Goal: Check status: Check status

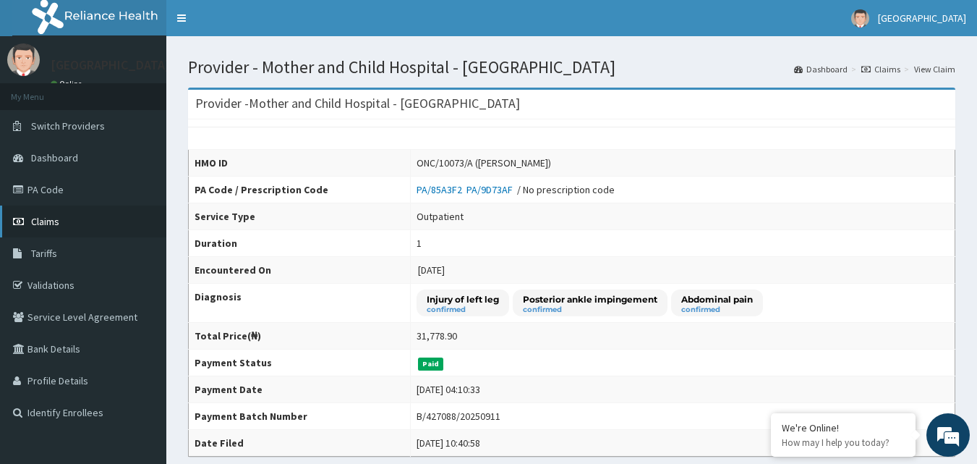
click at [46, 220] on span "Claims" at bounding box center [45, 221] width 28 height 13
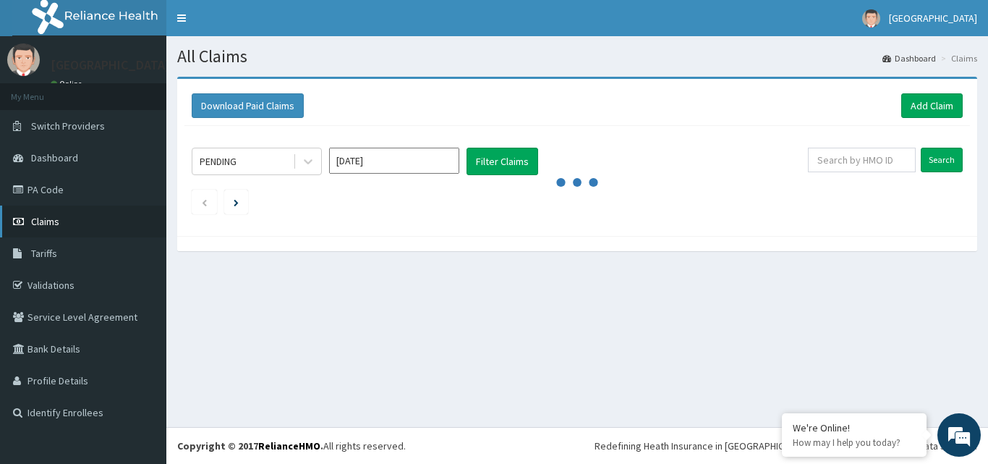
click at [38, 218] on span "Claims" at bounding box center [45, 221] width 28 height 13
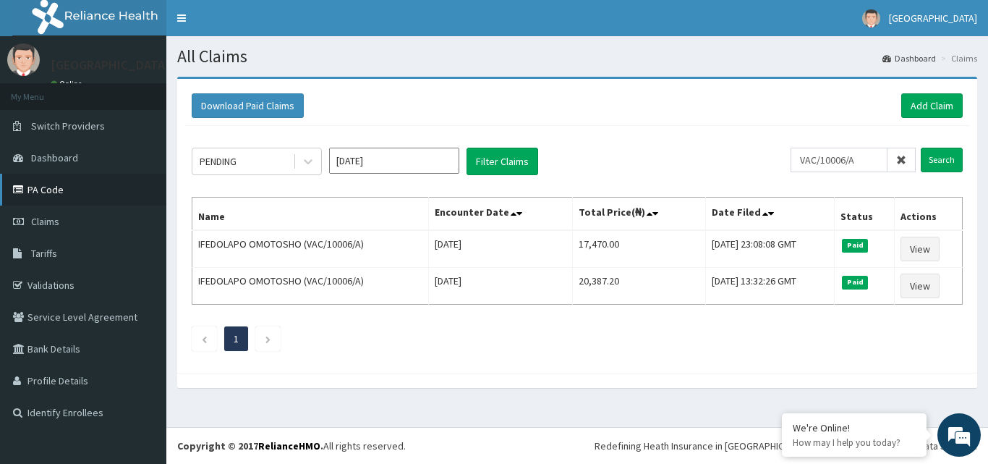
click at [42, 190] on link "PA Code" at bounding box center [83, 190] width 166 height 32
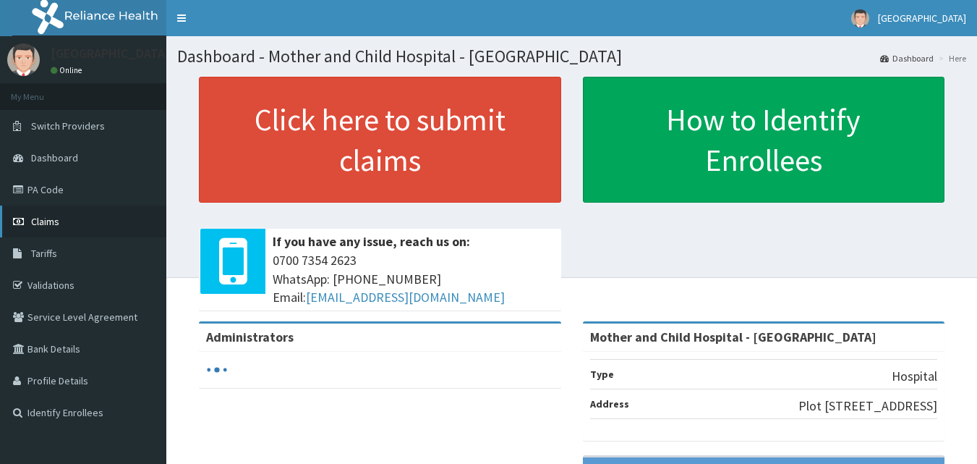
click at [33, 217] on span "Claims" at bounding box center [45, 221] width 28 height 13
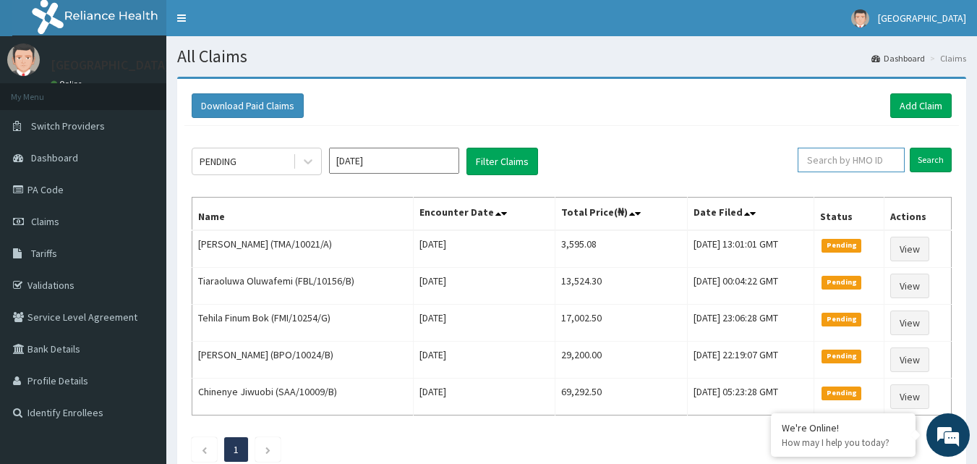
click at [829, 156] on input "text" at bounding box center [851, 160] width 107 height 25
paste input "FRC/10045/B"
type input "FRC/10045/B"
click at [935, 162] on input "Search" at bounding box center [931, 160] width 42 height 25
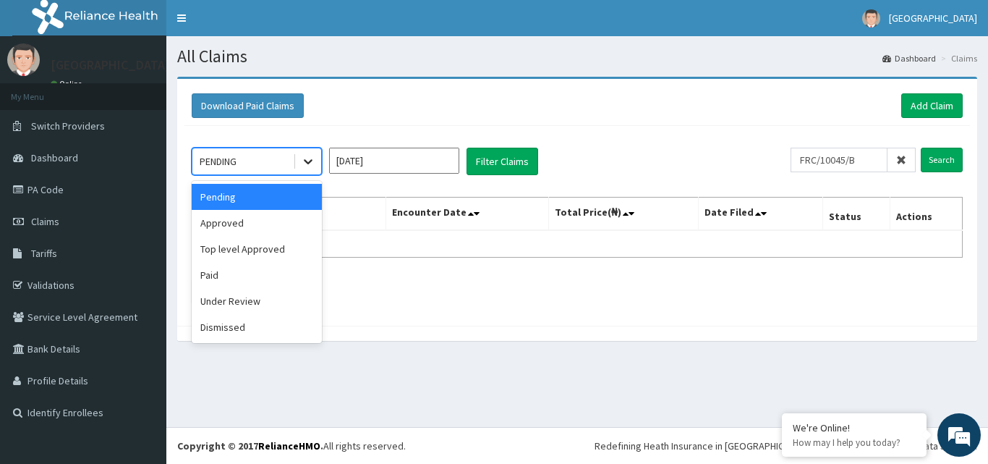
click at [309, 158] on icon at bounding box center [308, 161] width 14 height 14
click at [257, 226] on div "Approved" at bounding box center [257, 223] width 130 height 26
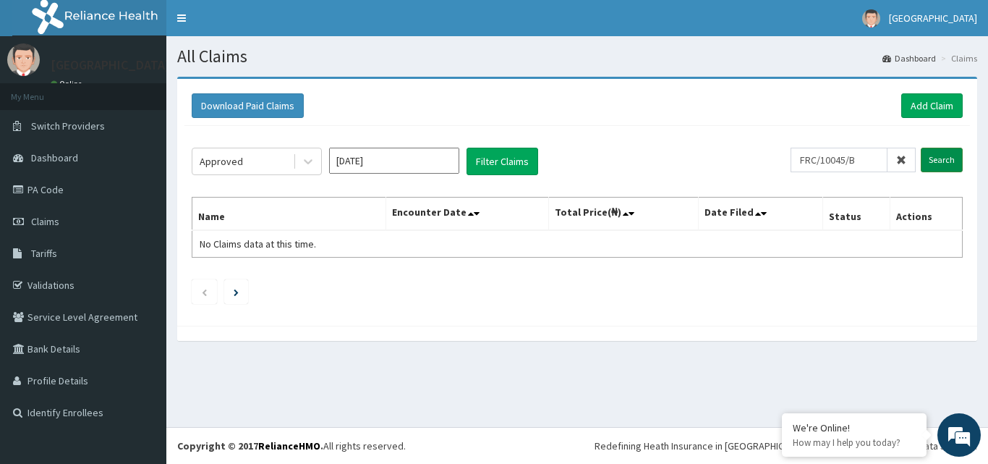
click at [943, 156] on input "Search" at bounding box center [942, 160] width 42 height 25
click at [45, 222] on span "Claims" at bounding box center [45, 221] width 28 height 13
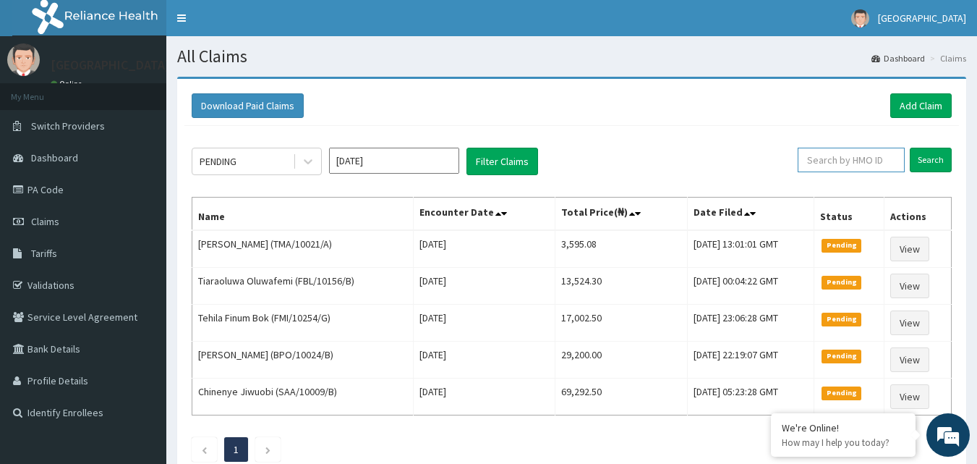
click at [836, 160] on input "text" at bounding box center [851, 160] width 107 height 25
paste input "FRC/10045/B"
type input "FRC/10045/B"
click at [922, 159] on input "Search" at bounding box center [931, 160] width 42 height 25
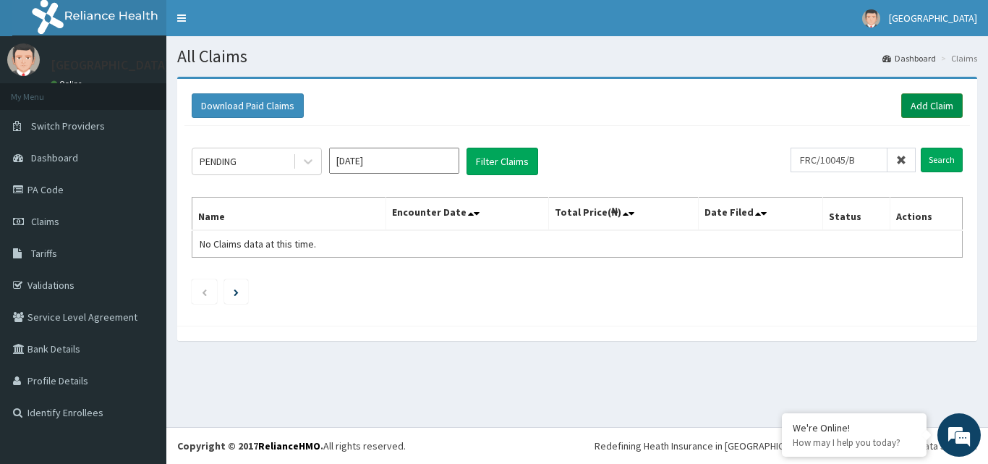
click at [924, 103] on link "Add Claim" at bounding box center [931, 105] width 61 height 25
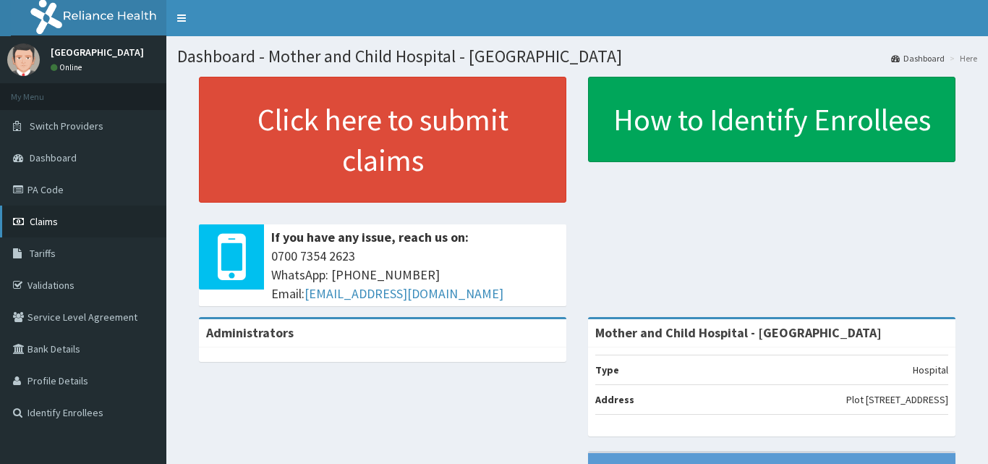
click at [46, 219] on span "Claims" at bounding box center [44, 221] width 28 height 13
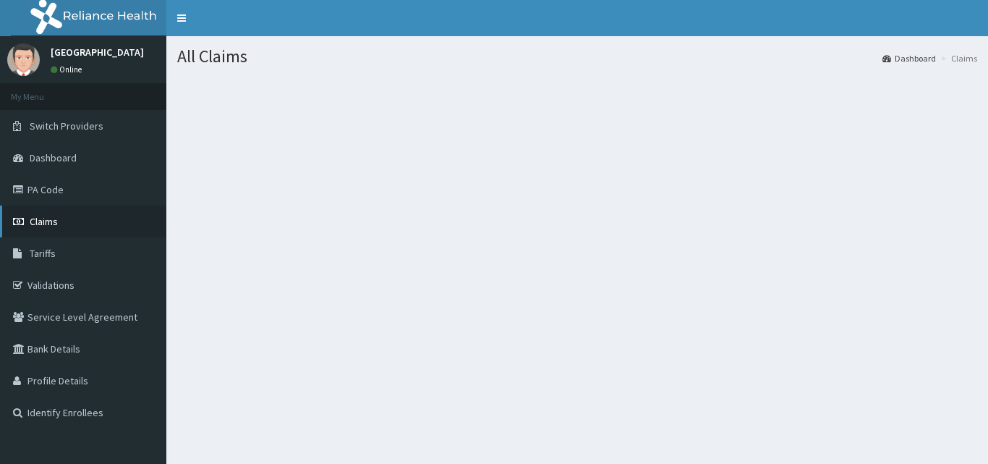
click at [41, 221] on span "Claims" at bounding box center [44, 221] width 28 height 13
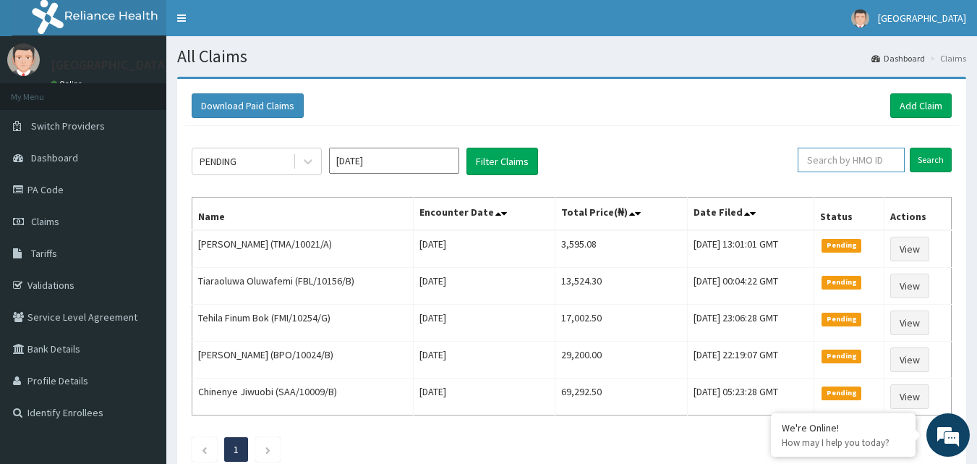
click at [840, 155] on input "text" at bounding box center [851, 160] width 107 height 25
type input "FRC/10045/B"
click at [932, 161] on input "Search" at bounding box center [931, 160] width 42 height 25
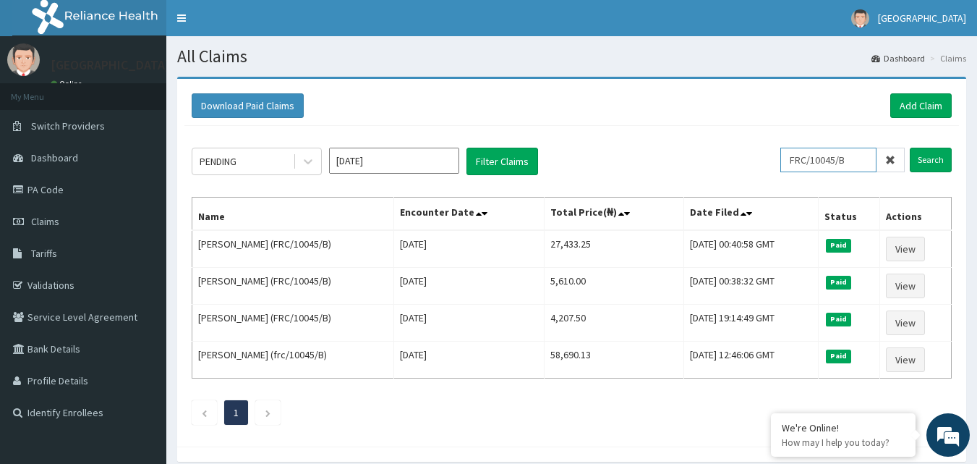
drag, startPoint x: 870, startPoint y: 161, endPoint x: 789, endPoint y: 164, distance: 81.1
click at [789, 164] on div "PENDING Aug 2025 Filter Claims FRC/10045/B Search" at bounding box center [572, 161] width 760 height 27
paste input "HNB/10004/B"
type input "HNB/10004/B"
click at [930, 158] on input "Search" at bounding box center [931, 160] width 42 height 25
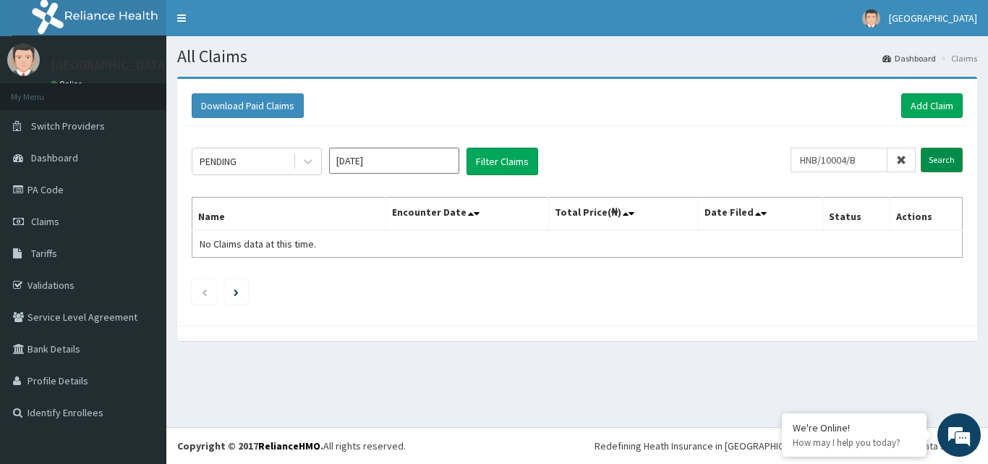
click at [928, 163] on input "Search" at bounding box center [942, 160] width 42 height 25
click at [42, 218] on span "Claims" at bounding box center [45, 221] width 28 height 13
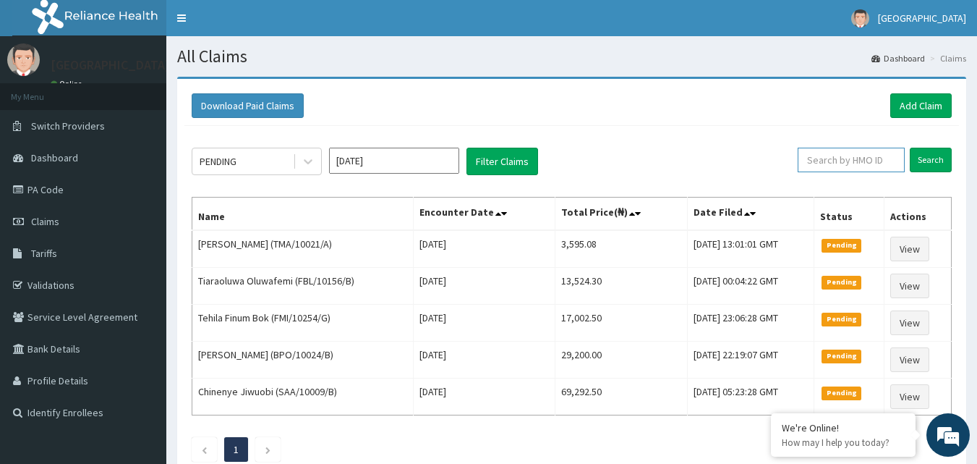
click at [844, 163] on input "text" at bounding box center [851, 160] width 107 height 25
type input "HNB/10004/B"
click at [929, 161] on input "Search" at bounding box center [931, 160] width 42 height 25
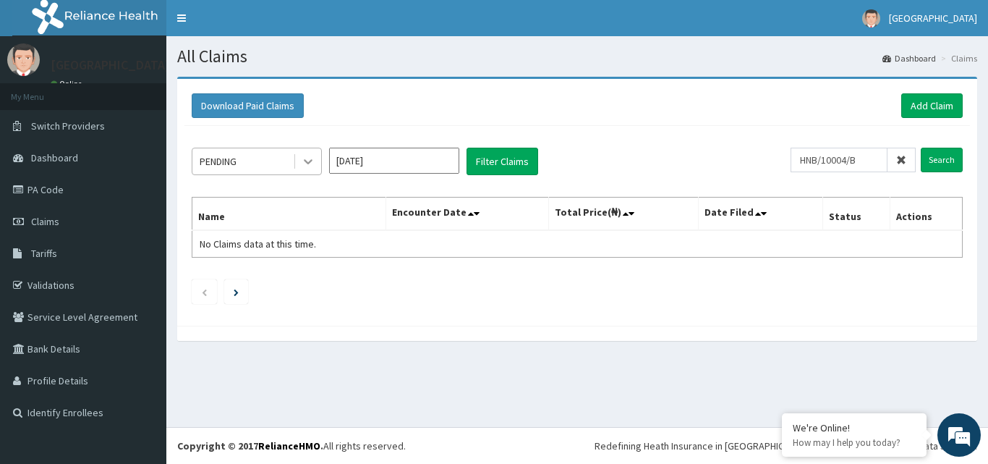
click at [307, 157] on icon at bounding box center [308, 161] width 14 height 14
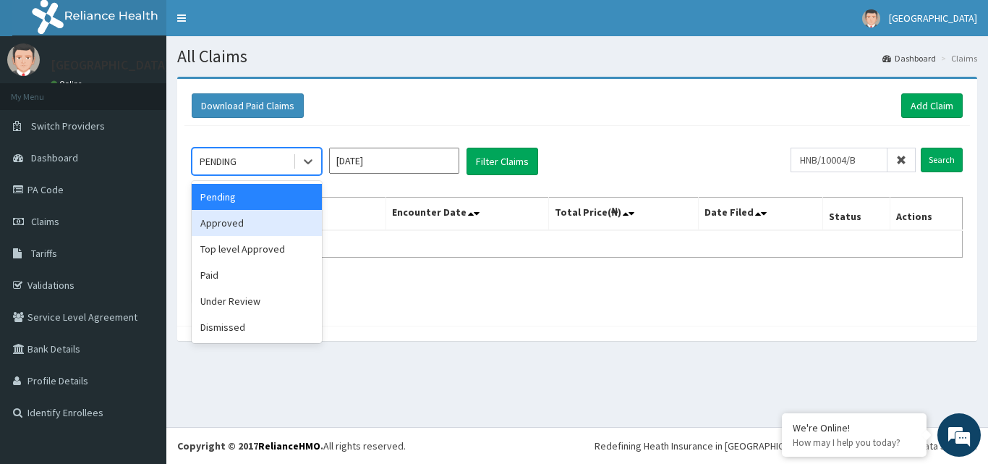
click at [248, 219] on div "Approved" at bounding box center [257, 223] width 130 height 26
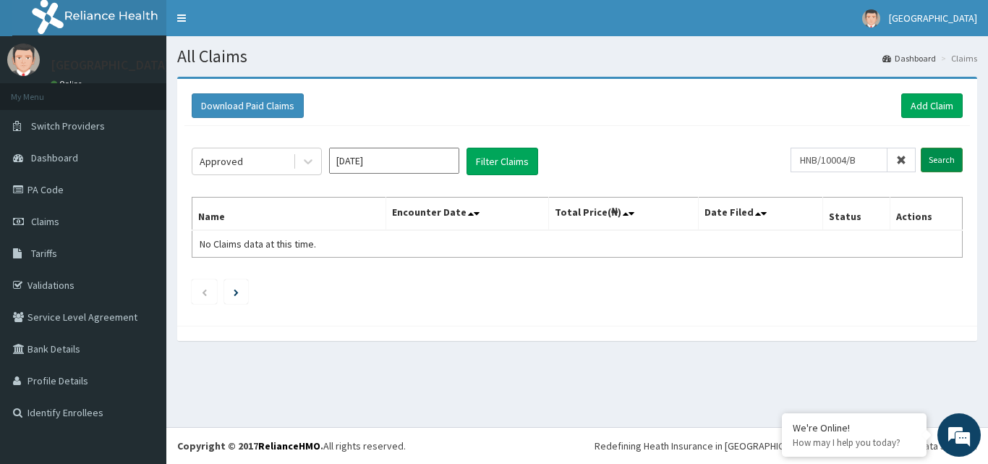
click at [942, 160] on input "Search" at bounding box center [942, 160] width 42 height 25
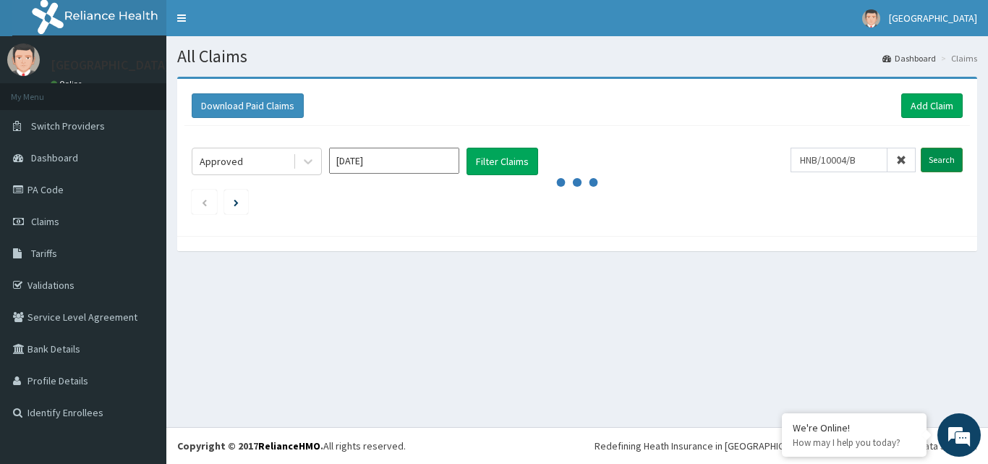
click at [942, 160] on input "Search" at bounding box center [942, 160] width 42 height 25
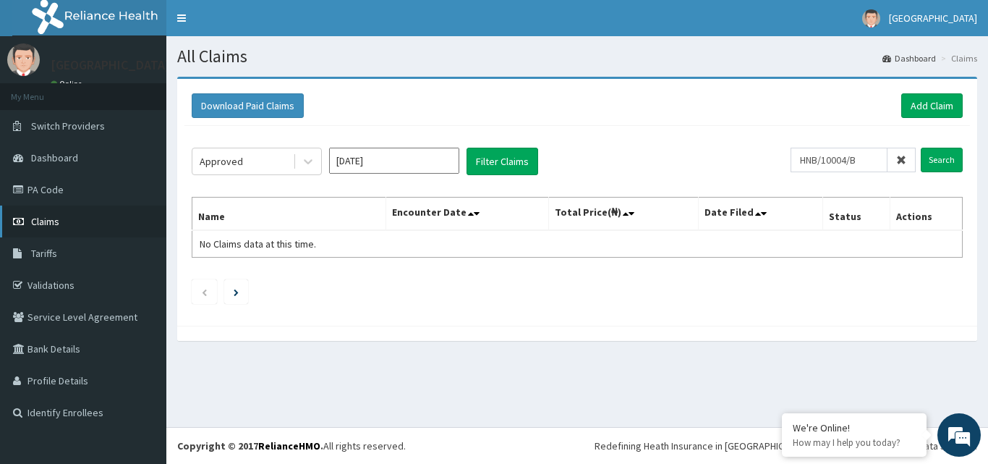
click at [41, 223] on span "Claims" at bounding box center [45, 221] width 28 height 13
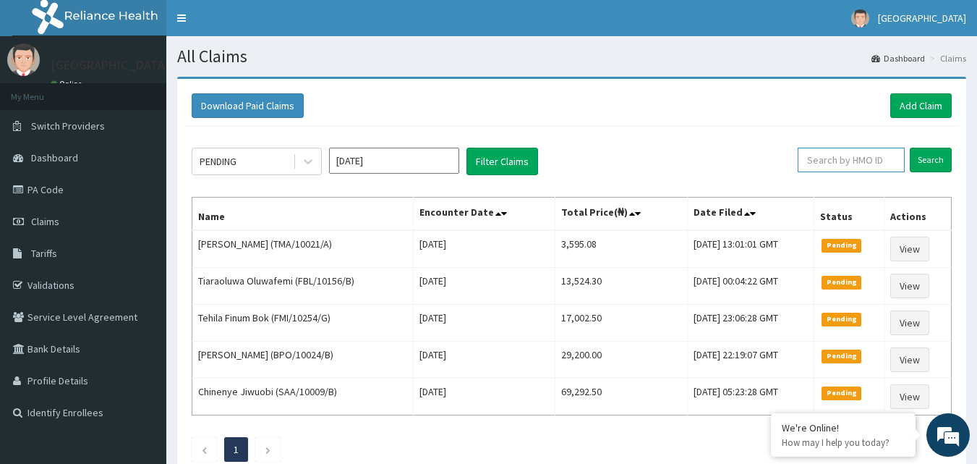
click at [822, 161] on input "text" at bounding box center [851, 160] width 107 height 25
type input "HNB/10004/B"
click at [932, 160] on input "Search" at bounding box center [931, 160] width 42 height 25
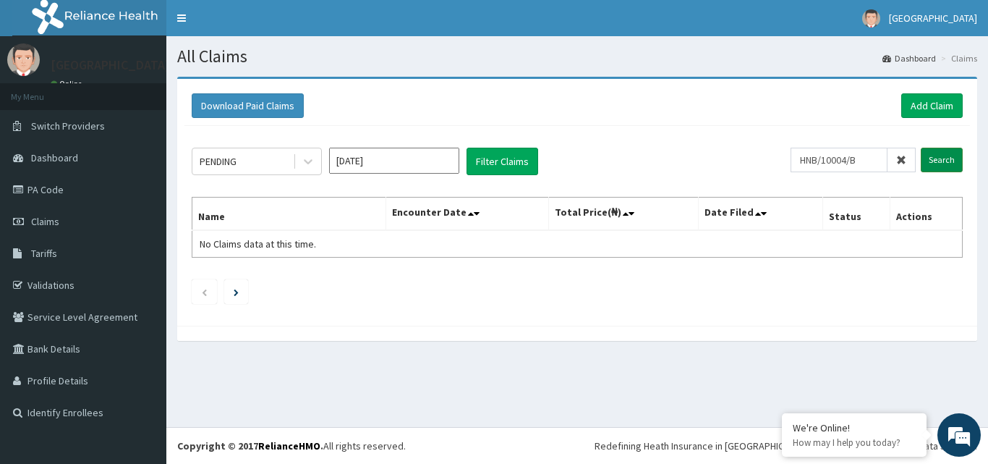
click at [932, 160] on input "Search" at bounding box center [942, 160] width 42 height 25
click at [929, 163] on input "Search" at bounding box center [942, 160] width 42 height 25
click at [305, 161] on icon at bounding box center [308, 162] width 9 height 5
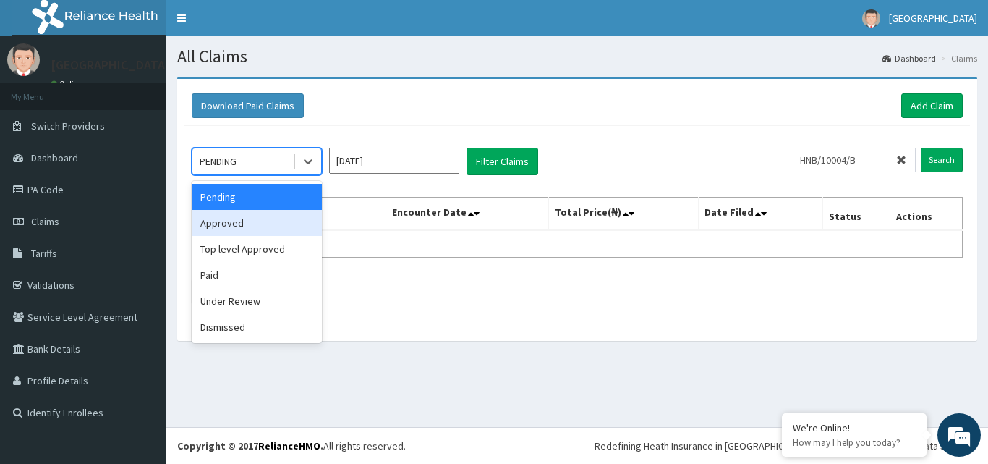
click at [239, 223] on div "Approved" at bounding box center [257, 223] width 130 height 26
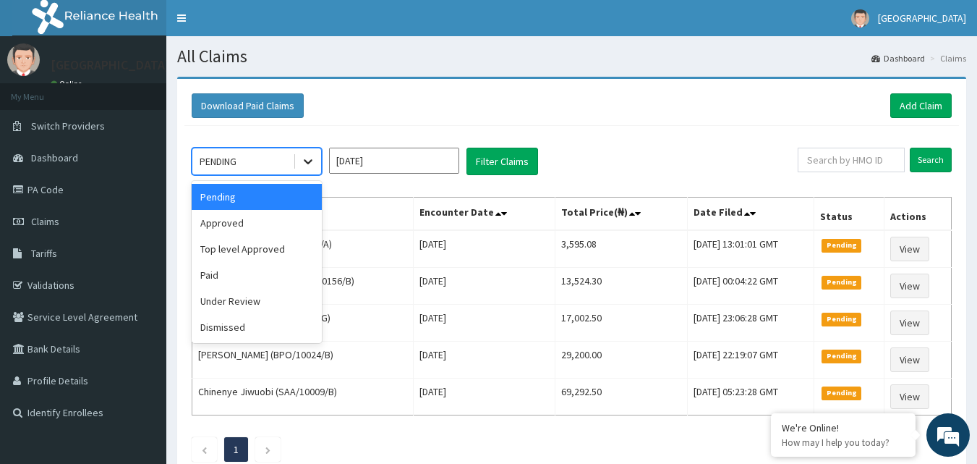
click at [307, 159] on icon at bounding box center [308, 161] width 14 height 14
click at [241, 253] on div "Top level Approved" at bounding box center [257, 249] width 130 height 26
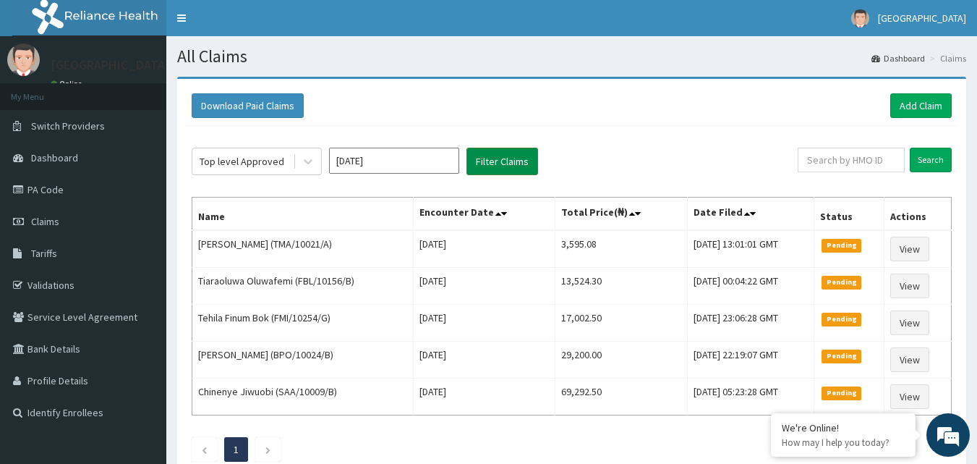
click at [504, 164] on button "Filter Claims" at bounding box center [503, 161] width 72 height 27
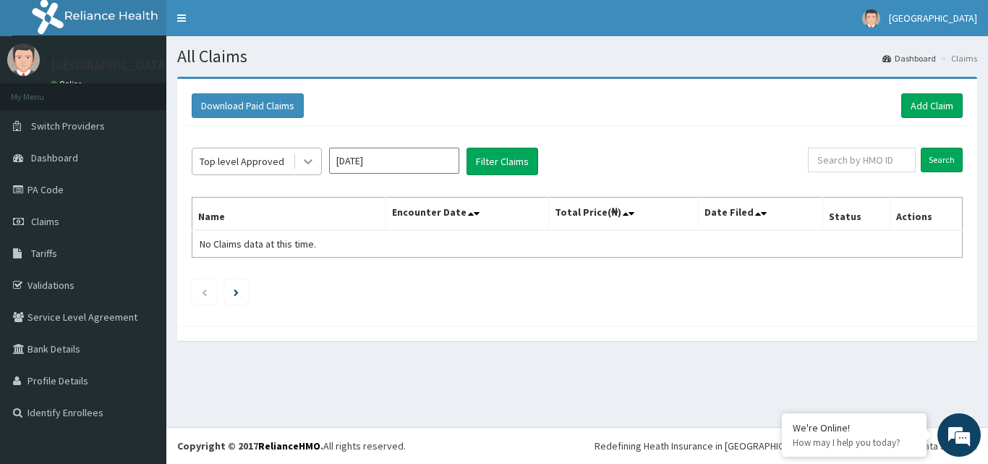
click at [302, 159] on icon at bounding box center [308, 161] width 14 height 14
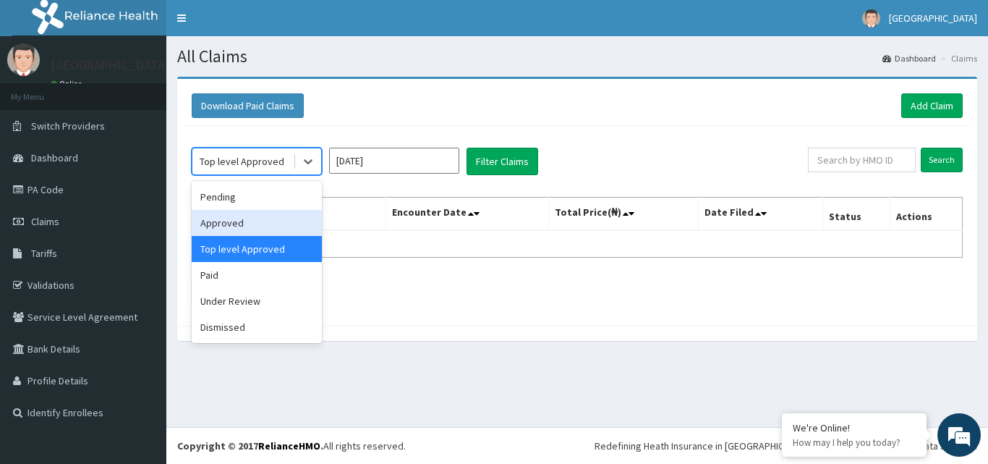
click at [245, 214] on div "Approved" at bounding box center [257, 223] width 130 height 26
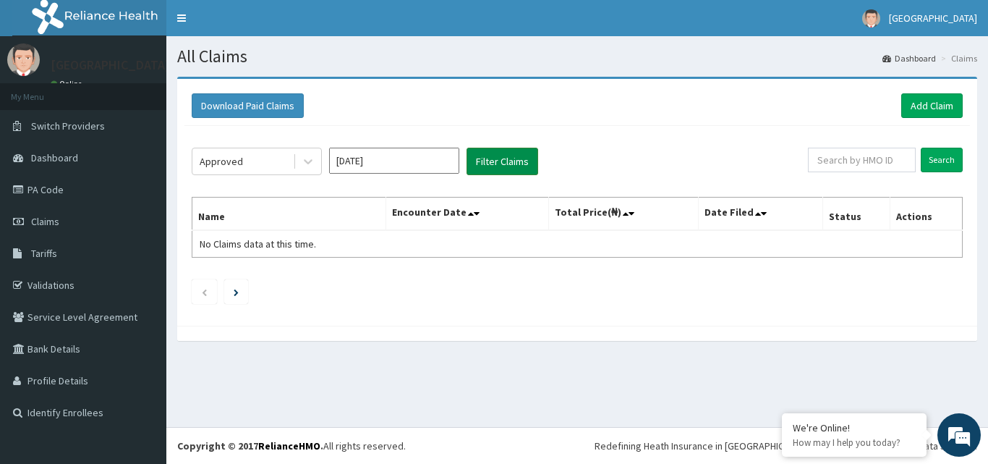
click at [498, 161] on button "Filter Claims" at bounding box center [503, 161] width 72 height 27
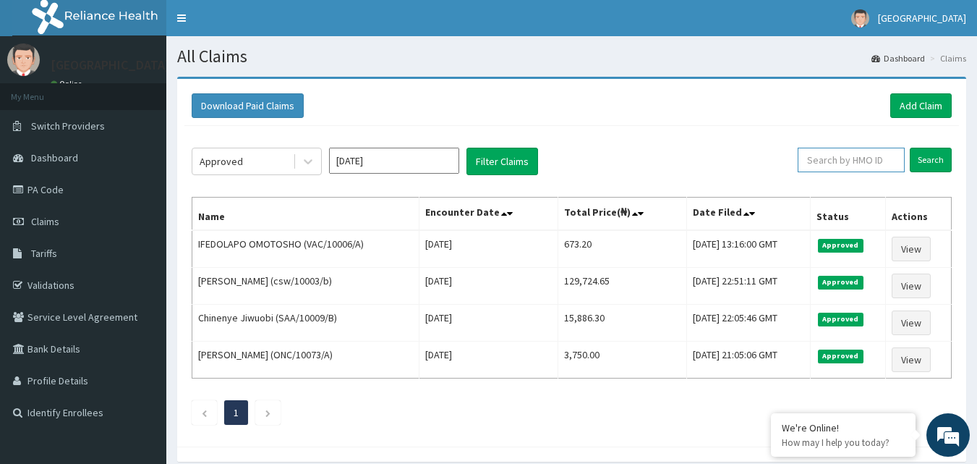
click at [847, 159] on input "text" at bounding box center [851, 160] width 107 height 25
type input "HNB/10004/B"
click at [928, 163] on input "Search" at bounding box center [931, 160] width 42 height 25
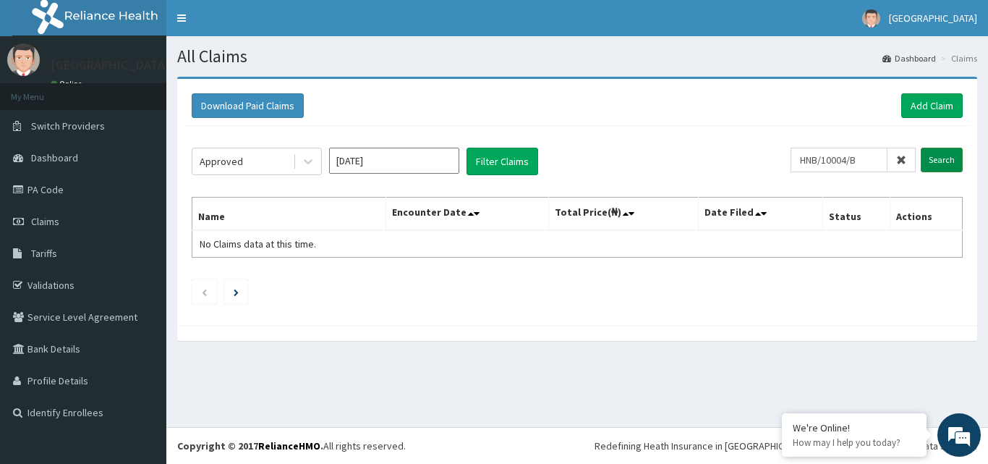
click at [926, 162] on input "Search" at bounding box center [942, 160] width 42 height 25
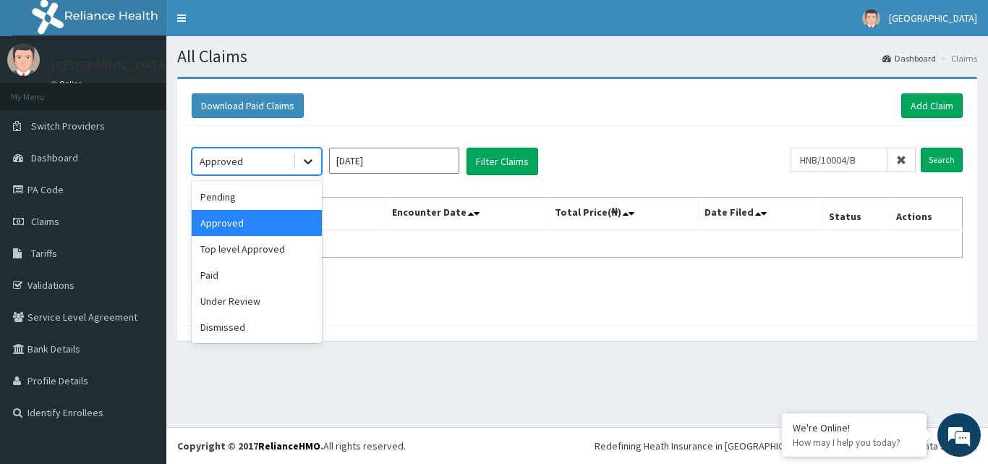
click at [312, 158] on icon at bounding box center [308, 161] width 14 height 14
click at [273, 252] on div "Top level Approved" at bounding box center [257, 249] width 130 height 26
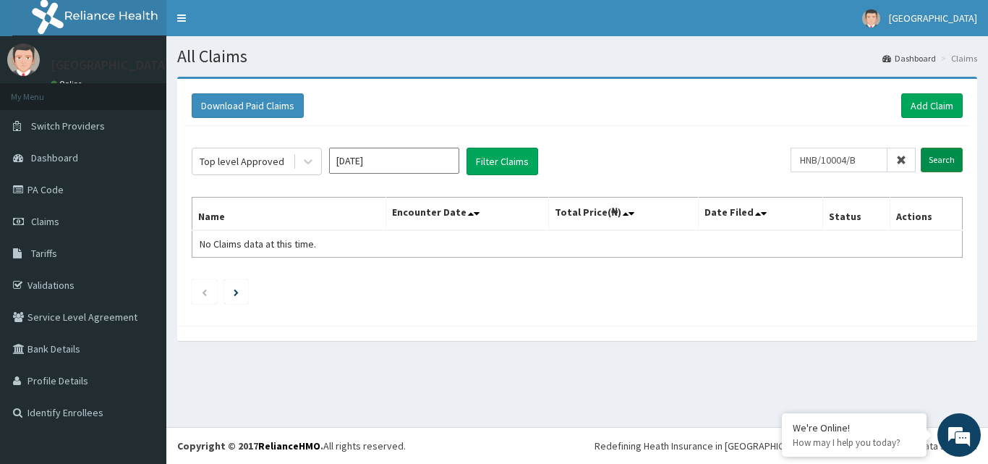
click at [935, 158] on input "Search" at bounding box center [942, 160] width 42 height 25
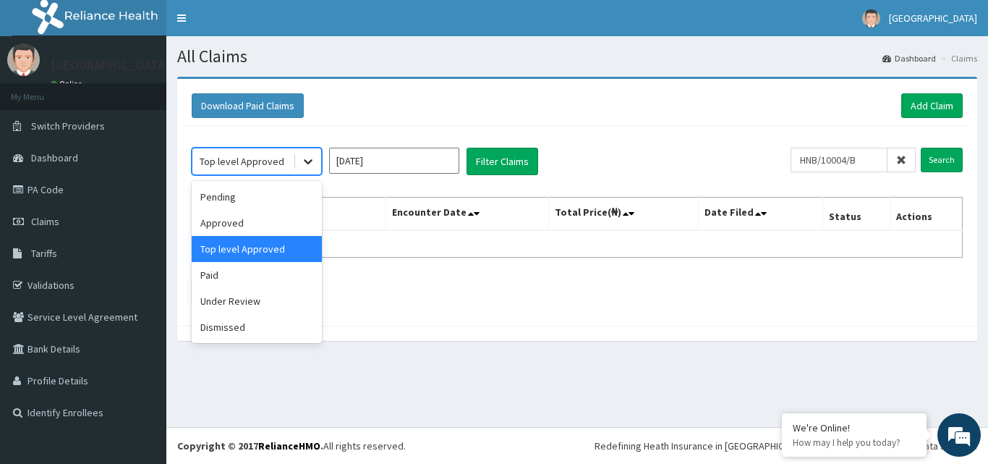
click at [311, 158] on icon at bounding box center [308, 161] width 14 height 14
click at [211, 219] on div "Approved" at bounding box center [257, 223] width 130 height 26
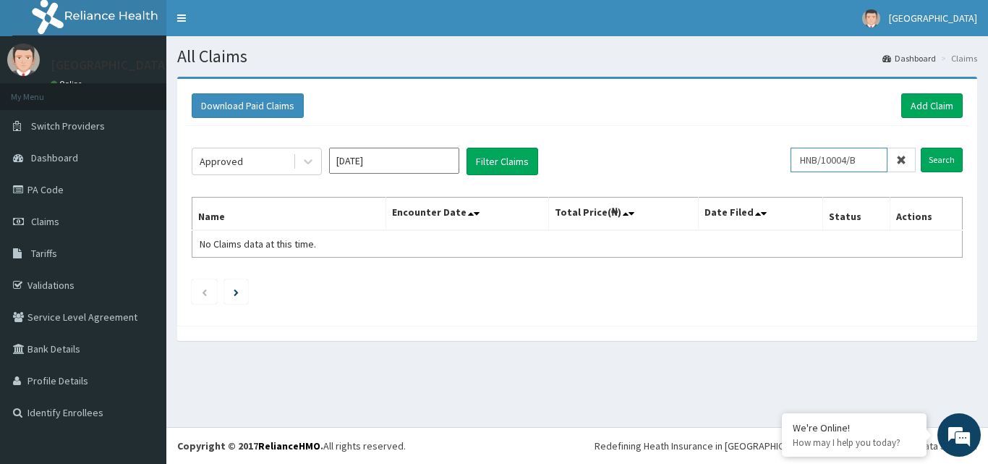
drag, startPoint x: 874, startPoint y: 159, endPoint x: 780, endPoint y: 169, distance: 94.5
click at [780, 169] on div "Approved [DATE] Filter Claims HNB/10004/B Search" at bounding box center [577, 161] width 771 height 27
type input "RSJ/10190/E"
click at [945, 159] on input "Search" at bounding box center [942, 160] width 42 height 25
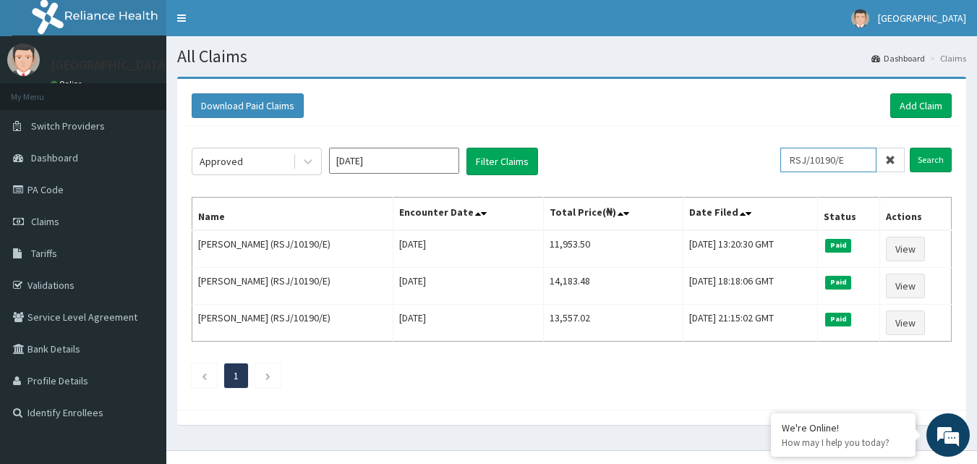
drag, startPoint x: 863, startPoint y: 160, endPoint x: 797, endPoint y: 159, distance: 66.6
click at [797, 159] on input "RSJ/10190/E" at bounding box center [829, 160] width 96 height 25
type input "EEF/10043/B"
click at [926, 160] on input "Search" at bounding box center [931, 160] width 42 height 25
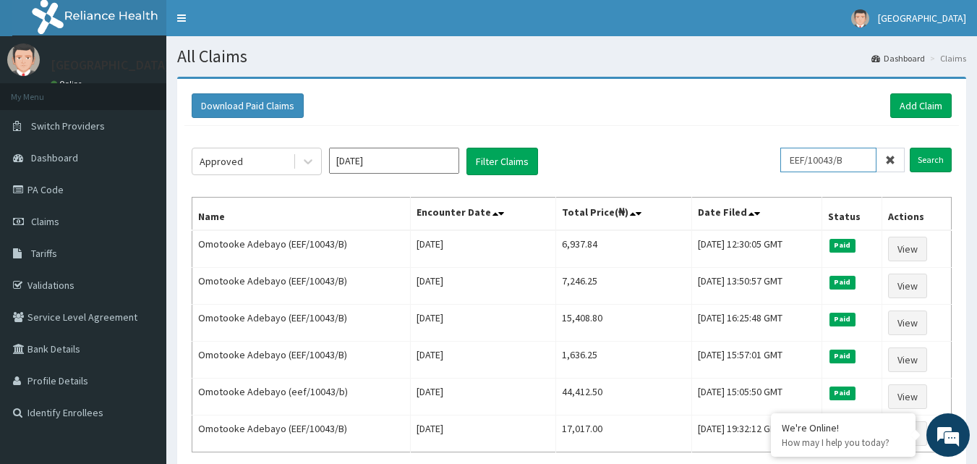
drag, startPoint x: 867, startPoint y: 160, endPoint x: 800, endPoint y: 159, distance: 66.6
click at [800, 159] on input "EEF/10043/B" at bounding box center [829, 160] width 96 height 25
type input "EIS/10199/B"
click at [929, 156] on input "Search" at bounding box center [931, 160] width 42 height 25
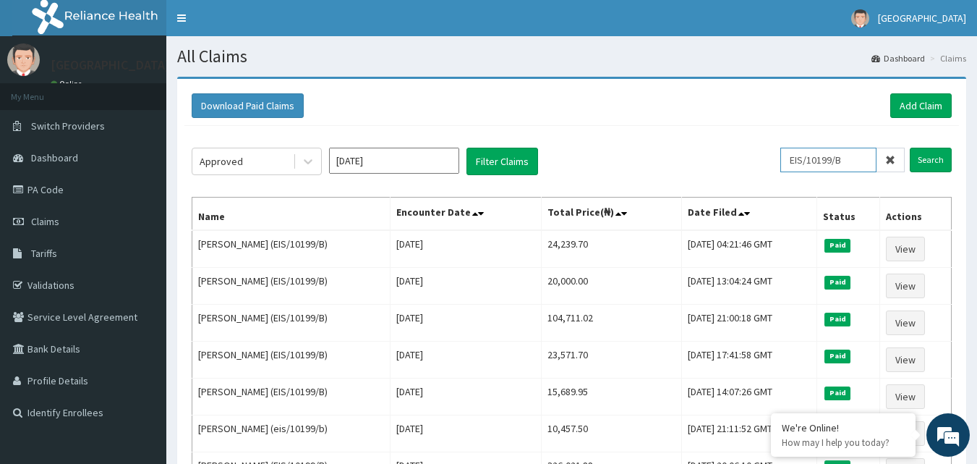
drag, startPoint x: 865, startPoint y: 158, endPoint x: 794, endPoint y: 168, distance: 71.5
click at [794, 168] on input "EIS/10199/B" at bounding box center [829, 160] width 96 height 25
type input "FTP/10119/B"
click at [922, 162] on input "Search" at bounding box center [931, 160] width 42 height 25
drag, startPoint x: 862, startPoint y: 159, endPoint x: 800, endPoint y: 165, distance: 62.5
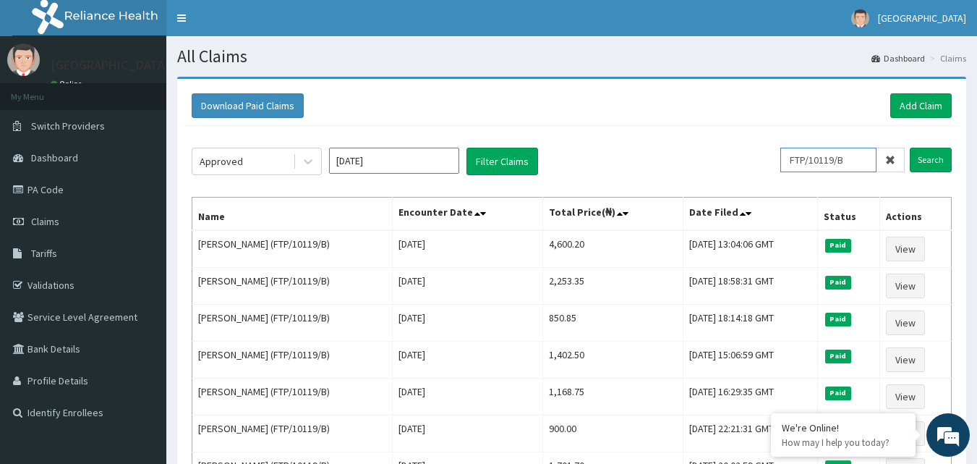
click at [800, 165] on input "FTP/10119/B" at bounding box center [829, 160] width 96 height 25
type input "RSJ/10190/D"
click at [934, 166] on input "Search" at bounding box center [931, 160] width 42 height 25
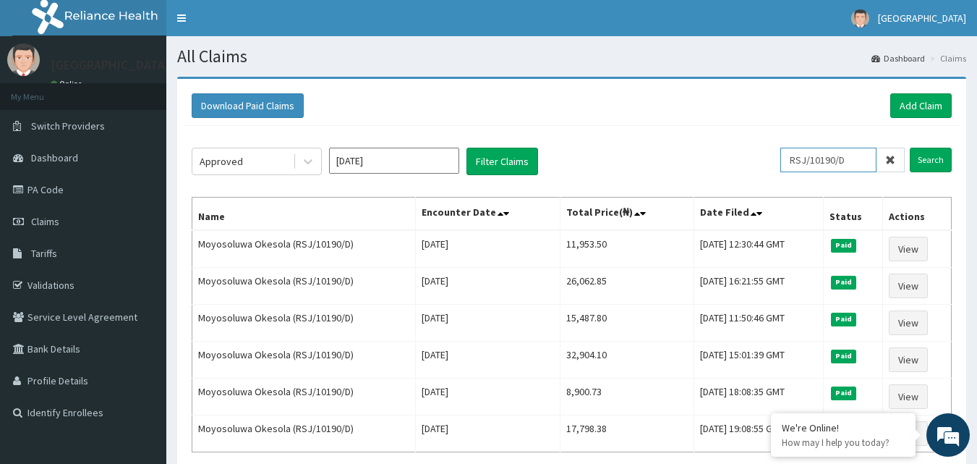
drag, startPoint x: 870, startPoint y: 159, endPoint x: 786, endPoint y: 164, distance: 84.1
click at [786, 164] on div "Approved [DATE] Filter Claims RSJ/10190/D Search" at bounding box center [572, 161] width 760 height 27
type input "EIS/10199/B"
click at [930, 159] on input "Search" at bounding box center [931, 160] width 42 height 25
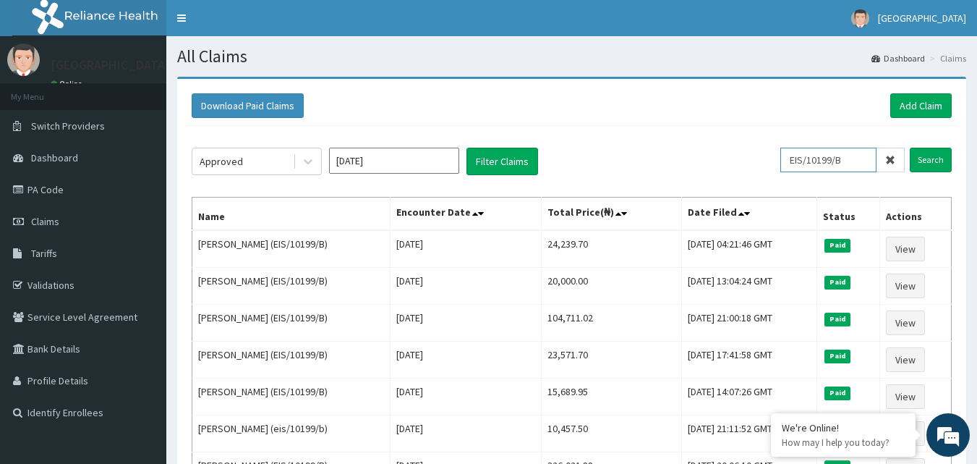
drag, startPoint x: 857, startPoint y: 159, endPoint x: 737, endPoint y: 156, distance: 120.2
click at [737, 156] on div "Approved [DATE] Filter Claims EIS/10199/B Search" at bounding box center [572, 161] width 760 height 27
type input "BPO/10024/B"
click at [922, 161] on input "Search" at bounding box center [931, 160] width 42 height 25
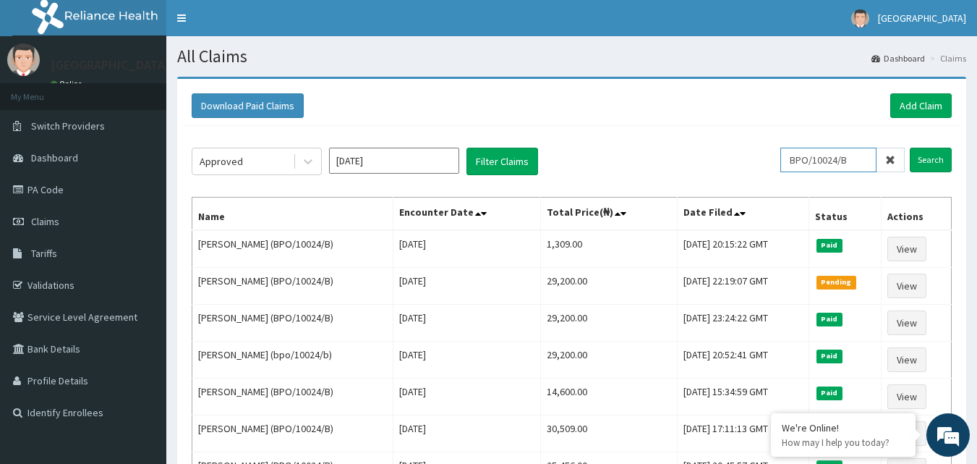
drag, startPoint x: 865, startPoint y: 157, endPoint x: 791, endPoint y: 164, distance: 74.2
click at [791, 164] on input "BPO/10024/B" at bounding box center [829, 160] width 96 height 25
type input "HNB/10004/B"
click at [925, 162] on input "Search" at bounding box center [931, 160] width 42 height 25
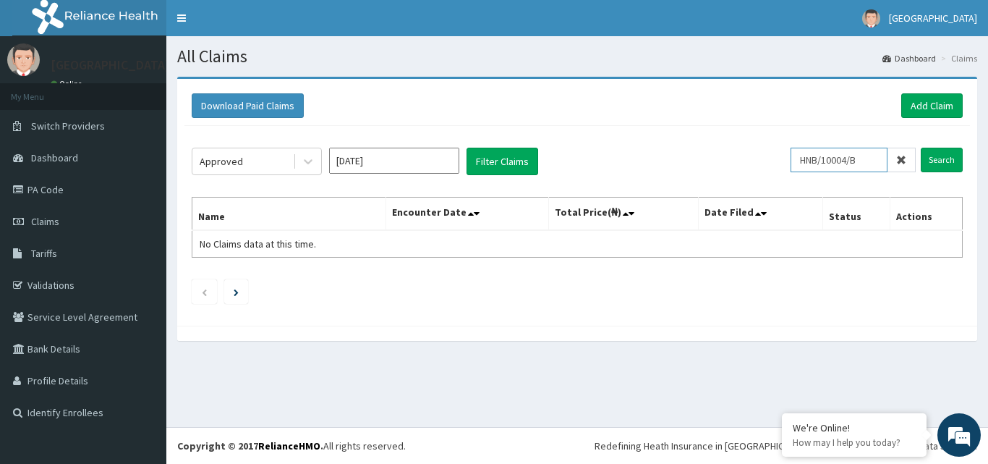
drag, startPoint x: 878, startPoint y: 158, endPoint x: 793, endPoint y: 156, distance: 84.7
click at [793, 156] on div "Approved [DATE] Filter Claims HNB/10004/B Search" at bounding box center [577, 161] width 771 height 27
type input "EIS/10199/B"
click at [938, 158] on input "Search" at bounding box center [942, 160] width 42 height 25
